Goal: Task Accomplishment & Management: Manage account settings

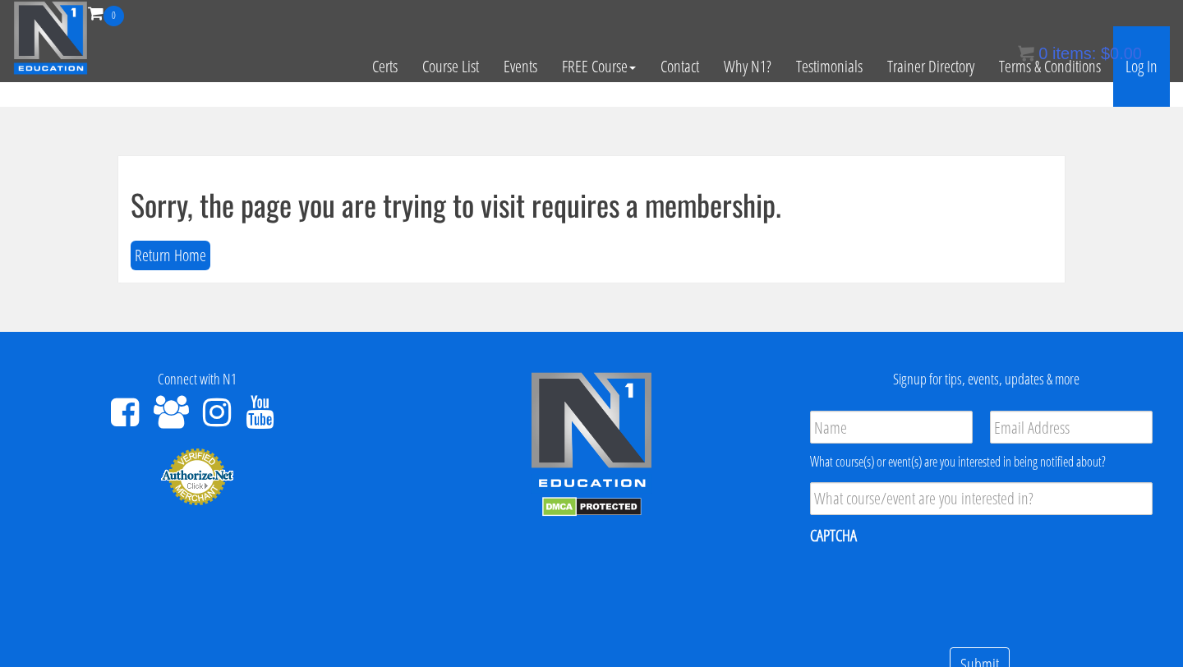
click at [1135, 67] on link "Log In" at bounding box center [1141, 66] width 57 height 81
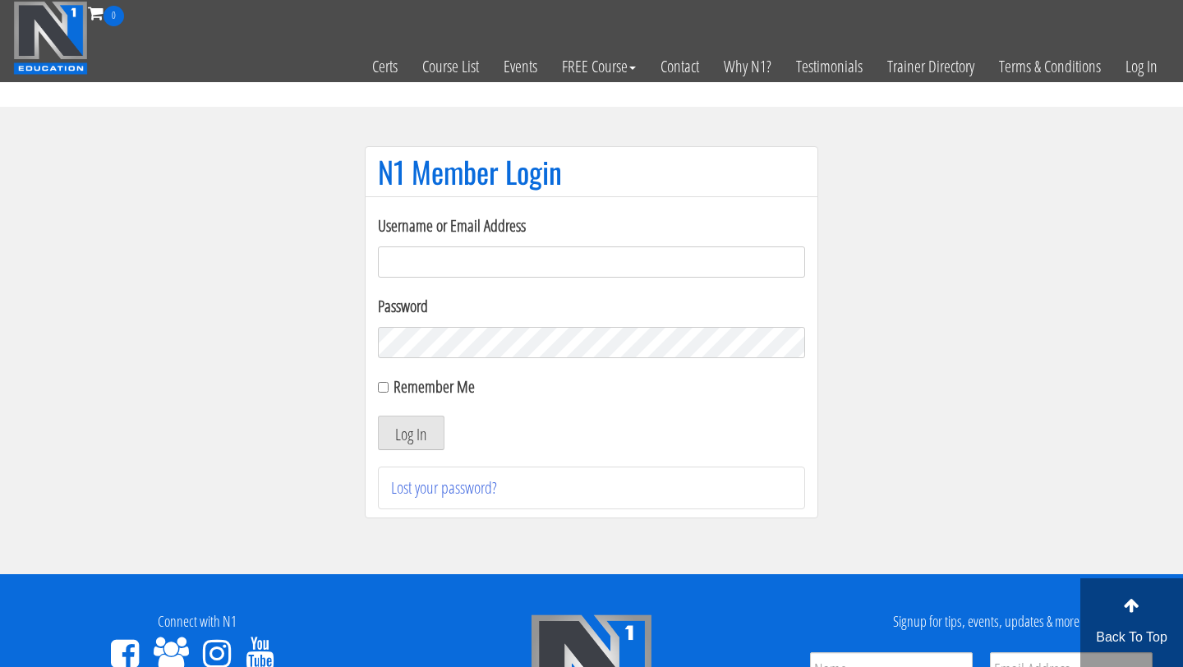
type input "[PERSON_NAME][EMAIL_ADDRESS][PERSON_NAME][DOMAIN_NAME]"
click at [384, 393] on div "Remember Me" at bounding box center [591, 387] width 427 height 25
click at [383, 388] on input "Remember Me" at bounding box center [383, 387] width 11 height 11
checkbox input "true"
click at [405, 433] on button "Log In" at bounding box center [411, 433] width 67 height 35
